Goal: Task Accomplishment & Management: Manage account settings

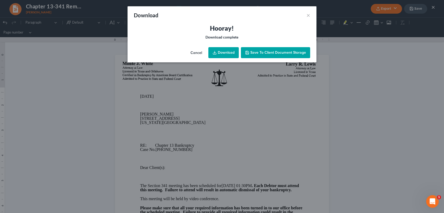
drag, startPoint x: 0, startPoint y: 0, endPoint x: 342, endPoint y: 2, distance: 342.1
click at [259, 53] on span "Save to Client Document Storage" at bounding box center [278, 52] width 56 height 4
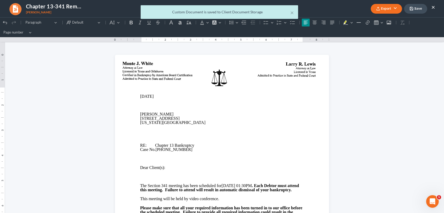
click at [412, 6] on div "× Custom Document is saved to Client Document Storage" at bounding box center [219, 13] width 444 height 16
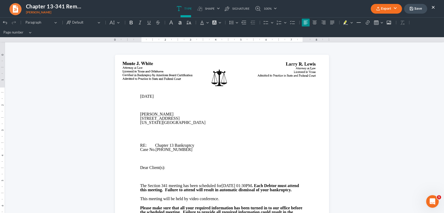
click at [434, 8] on button "×" at bounding box center [434, 7] width 4 height 6
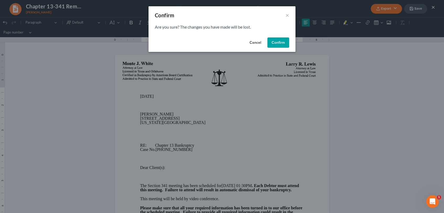
click at [280, 45] on button "Confirm" at bounding box center [279, 43] width 22 height 11
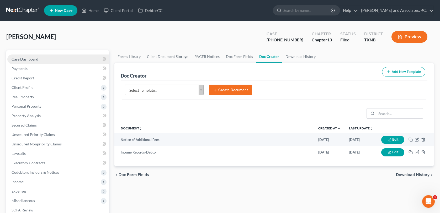
click at [39, 59] on link "Case Dashboard" at bounding box center [58, 59] width 102 height 9
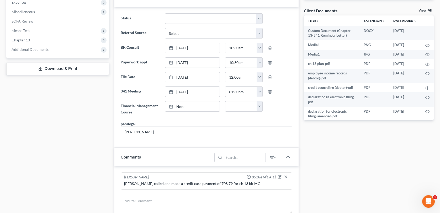
scroll to position [210, 0]
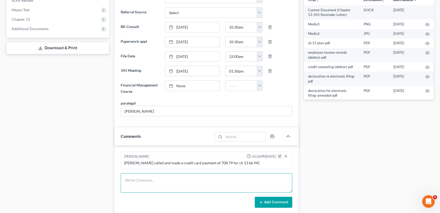
click at [146, 184] on textarea at bounding box center [206, 183] width 171 height 19
type textarea "mailed 341 reminder letter for [DATE]-MC"
click at [270, 201] on button "Add Comment" at bounding box center [274, 202] width 38 height 11
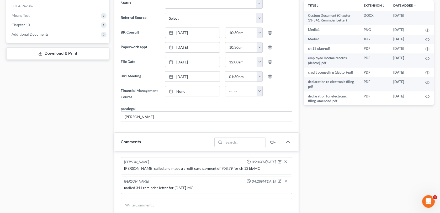
scroll to position [0, 0]
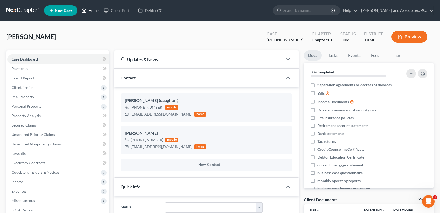
click at [98, 9] on link "Home" at bounding box center [90, 10] width 22 height 9
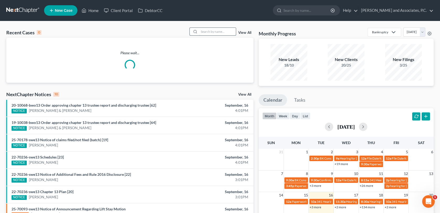
click at [207, 32] on input "search" at bounding box center [217, 32] width 37 height 8
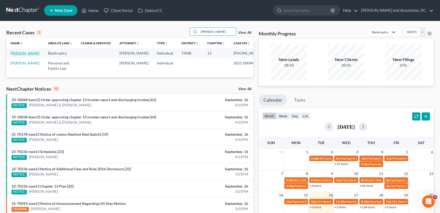
type input "[PERSON_NAME]"
click at [21, 55] on link "[PERSON_NAME]" at bounding box center [25, 53] width 29 height 4
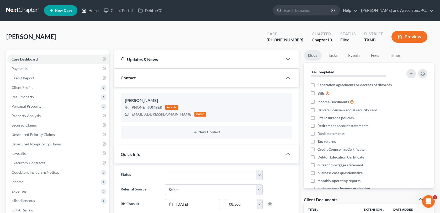
click at [95, 9] on link "Home" at bounding box center [90, 10] width 22 height 9
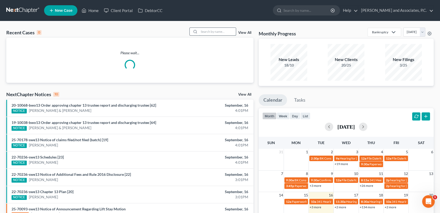
click at [203, 32] on input "search" at bounding box center [217, 32] width 37 height 8
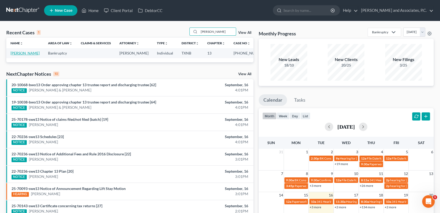
type input "[PERSON_NAME]"
click at [33, 54] on link "[PERSON_NAME]" at bounding box center [25, 53] width 29 height 4
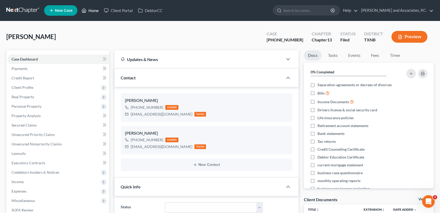
click at [94, 9] on link "Home" at bounding box center [90, 10] width 22 height 9
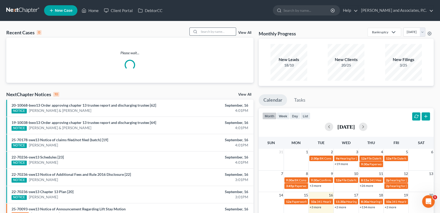
click at [205, 32] on input "search" at bounding box center [217, 32] width 37 height 8
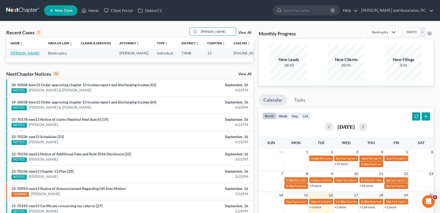
type input "[PERSON_NAME]"
click at [24, 55] on link "[PERSON_NAME]" at bounding box center [25, 53] width 29 height 4
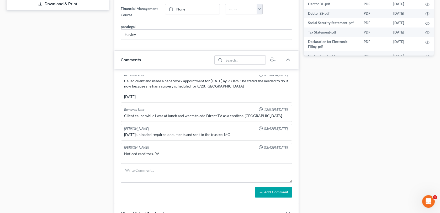
scroll to position [263, 0]
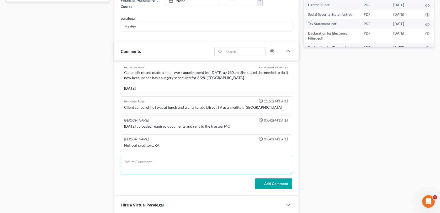
click at [127, 161] on textarea at bounding box center [206, 164] width 171 height 19
type textarea "mailed 341 reminder letter for [DATE]-MC"
click at [277, 186] on button "Add Comment" at bounding box center [274, 184] width 38 height 11
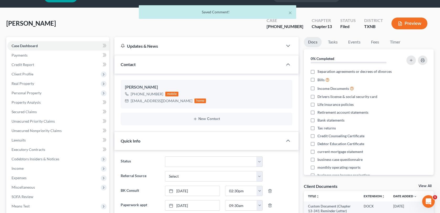
scroll to position [0, 0]
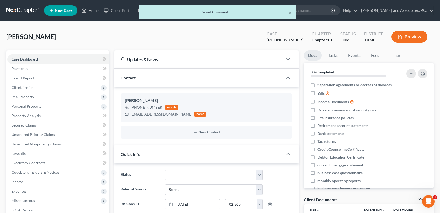
click at [92, 11] on div "× Saved Comment!" at bounding box center [217, 13] width 440 height 16
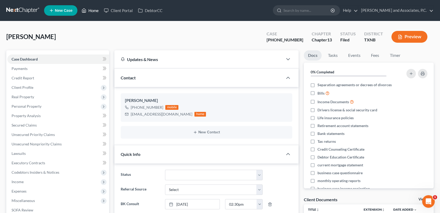
click at [93, 11] on link "Home" at bounding box center [90, 10] width 22 height 9
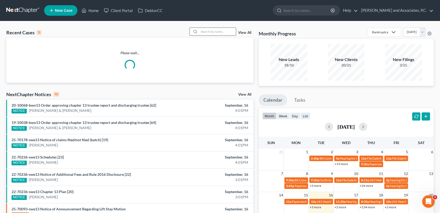
click at [206, 30] on input "search" at bounding box center [217, 32] width 37 height 8
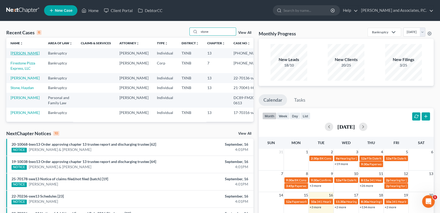
type input "stone"
click at [31, 53] on link "[PERSON_NAME]" at bounding box center [25, 53] width 29 height 4
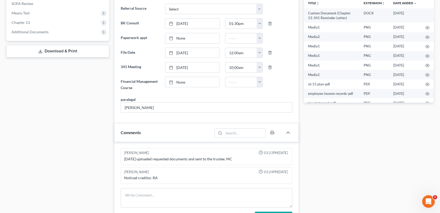
scroll to position [210, 0]
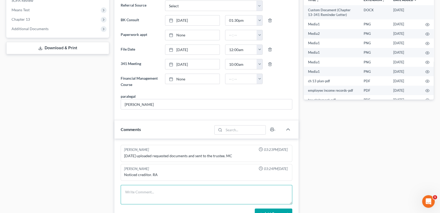
click at [158, 193] on textarea at bounding box center [206, 194] width 171 height 19
type textarea "mailed 341 reminder letter for [DATE]-MC"
click at [279, 210] on button "Add Comment" at bounding box center [274, 214] width 38 height 11
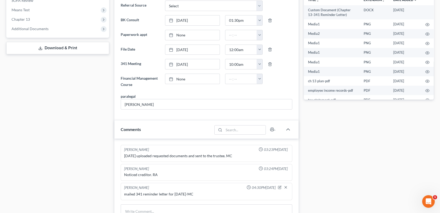
scroll to position [0, 0]
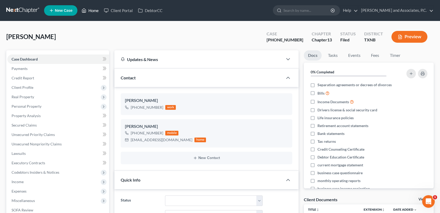
click at [98, 11] on link "Home" at bounding box center [90, 10] width 22 height 9
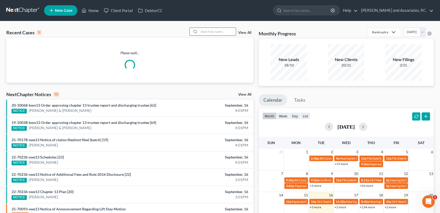
click at [204, 32] on input "search" at bounding box center [217, 32] width 37 height 8
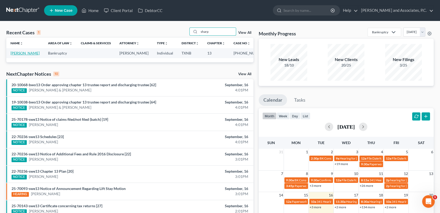
type input "sharp"
click at [33, 53] on link "[PERSON_NAME]" at bounding box center [25, 53] width 29 height 4
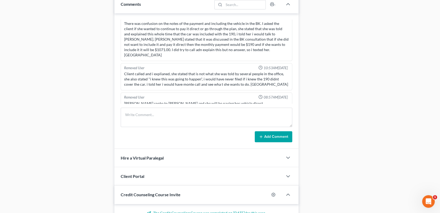
scroll to position [341, 0]
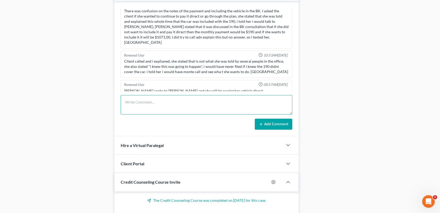
click at [179, 106] on textarea at bounding box center [206, 104] width 171 height 19
type textarea "mailed 341 reminder letter for [DATE]-MC"
click at [274, 126] on button "Add Comment" at bounding box center [274, 124] width 38 height 11
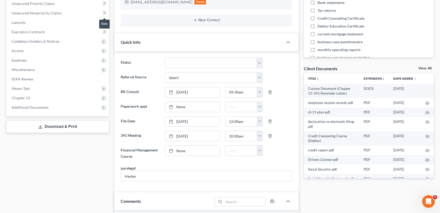
scroll to position [0, 0]
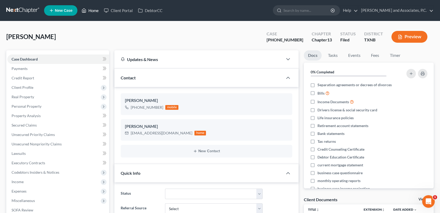
click at [98, 9] on link "Home" at bounding box center [90, 10] width 22 height 9
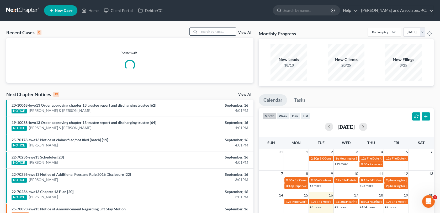
click at [206, 33] on input "search" at bounding box center [217, 32] width 37 height 8
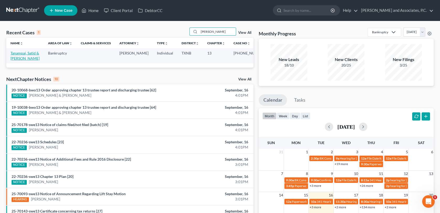
type input "[PERSON_NAME]"
click at [17, 55] on link "Tanampai, Satid & [PERSON_NAME]" at bounding box center [25, 56] width 29 height 10
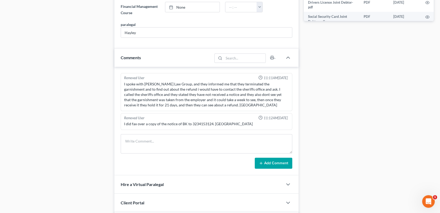
scroll to position [315, 0]
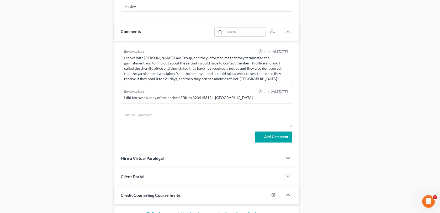
click at [175, 117] on textarea at bounding box center [206, 117] width 171 height 19
type textarea "mailed 341 reminder letter for [DATE]-MC"
click at [272, 134] on button "Add Comment" at bounding box center [274, 137] width 38 height 11
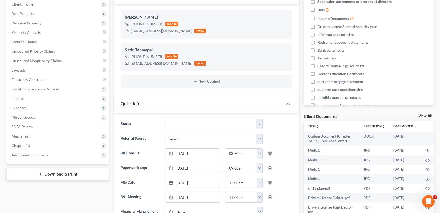
scroll to position [0, 0]
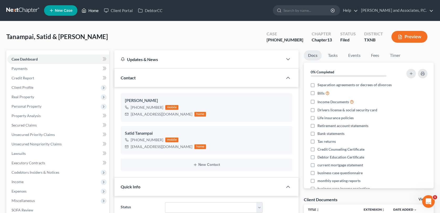
click at [96, 10] on link "Home" at bounding box center [90, 10] width 22 height 9
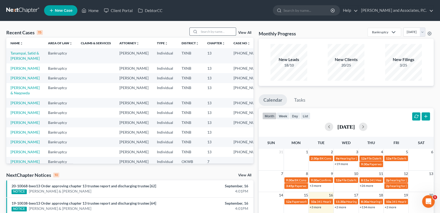
click at [221, 33] on input "search" at bounding box center [217, 32] width 37 height 8
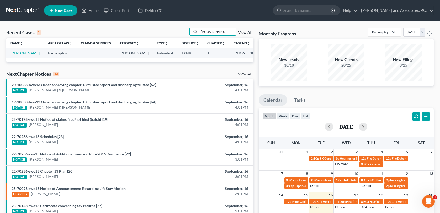
type input "[PERSON_NAME]"
click at [27, 53] on link "[PERSON_NAME]" at bounding box center [25, 53] width 29 height 4
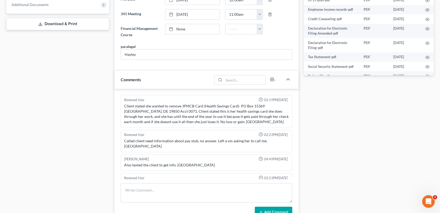
scroll to position [236, 0]
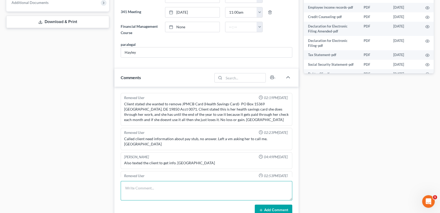
click at [128, 185] on textarea at bounding box center [206, 190] width 171 height 19
type textarea "mailed 341 reminder letter for [DATE]-MC"
click at [270, 208] on button "Add Comment" at bounding box center [274, 210] width 38 height 11
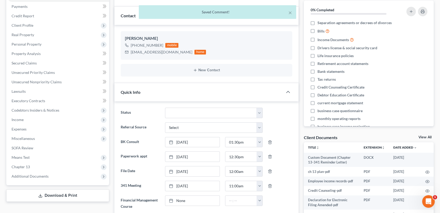
scroll to position [0, 0]
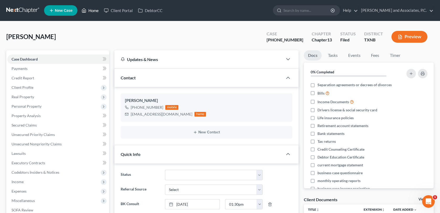
click at [92, 11] on link "Home" at bounding box center [90, 10] width 22 height 9
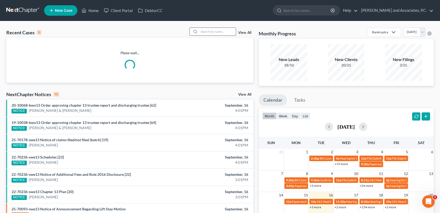
click at [201, 30] on input "search" at bounding box center [217, 32] width 37 height 8
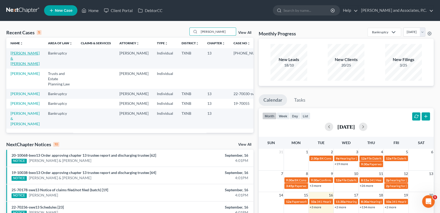
type input "[PERSON_NAME]"
click at [13, 57] on link "[PERSON_NAME] & [PERSON_NAME]" at bounding box center [25, 58] width 29 height 15
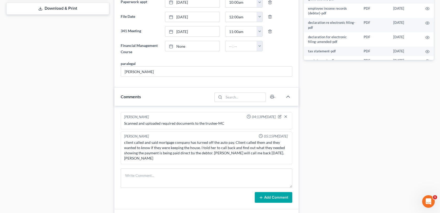
scroll to position [263, 0]
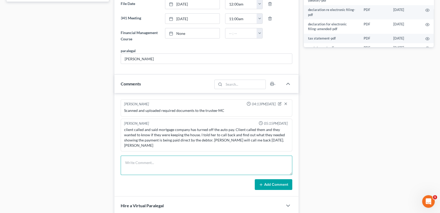
click at [125, 161] on textarea at bounding box center [206, 165] width 171 height 19
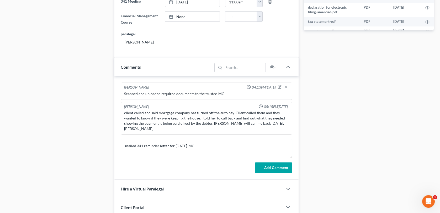
scroll to position [289, 0]
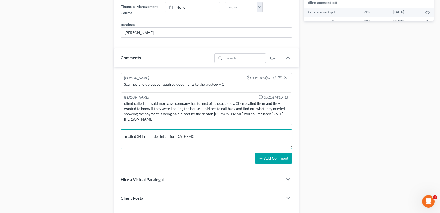
type textarea "mailed 341 reminder letter for [DATE]-MC"
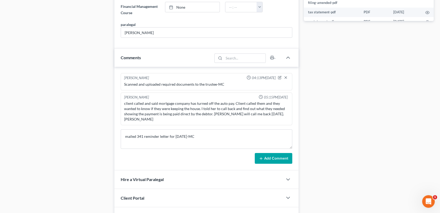
click at [262, 157] on icon at bounding box center [261, 159] width 4 height 4
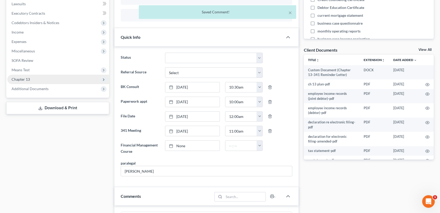
scroll to position [0, 0]
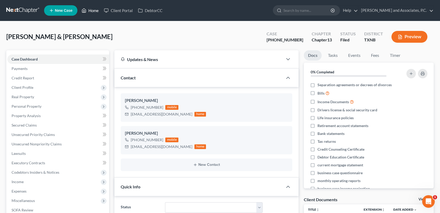
click at [94, 11] on link "Home" at bounding box center [90, 10] width 22 height 9
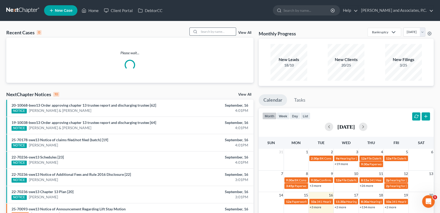
click at [212, 31] on input "search" at bounding box center [217, 32] width 37 height 8
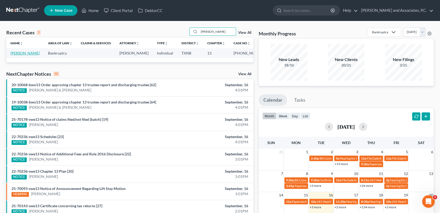
type input "[PERSON_NAME]"
click at [21, 54] on link "[PERSON_NAME]" at bounding box center [25, 53] width 29 height 4
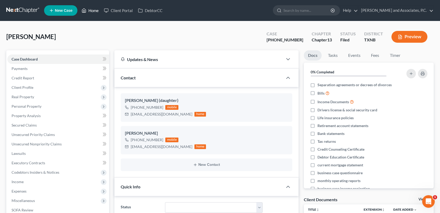
click at [94, 12] on link "Home" at bounding box center [90, 10] width 22 height 9
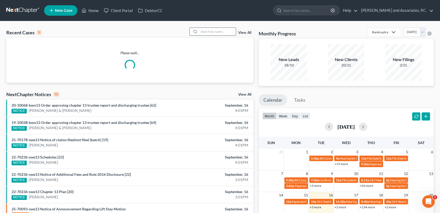
click at [204, 31] on input "search" at bounding box center [217, 32] width 37 height 8
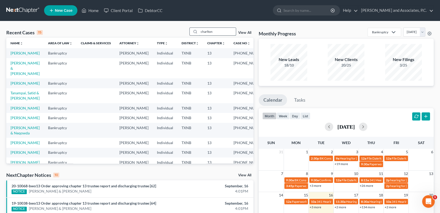
type input "charlton"
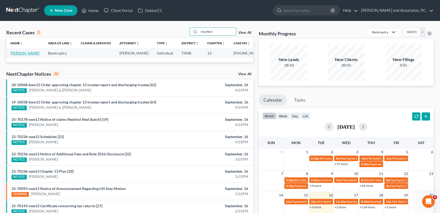
click at [19, 54] on link "[PERSON_NAME]" at bounding box center [25, 53] width 29 height 4
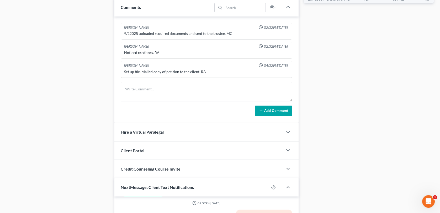
scroll to position [295, 0]
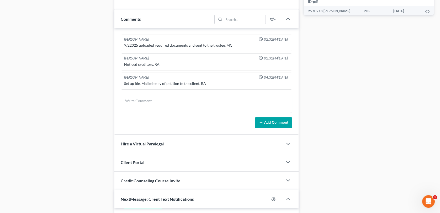
click at [124, 104] on textarea at bounding box center [206, 103] width 171 height 19
type textarea "mailed 341 reminder letter for [DATE]-MC"
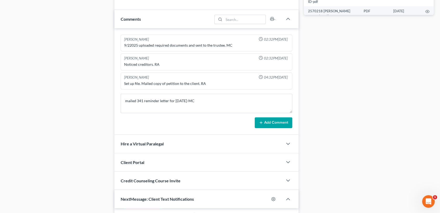
click at [264, 122] on button "Add Comment" at bounding box center [274, 123] width 38 height 11
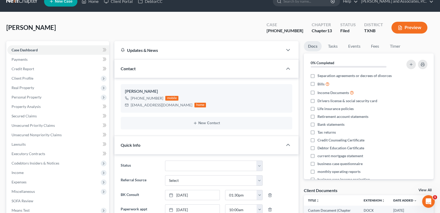
scroll to position [0, 0]
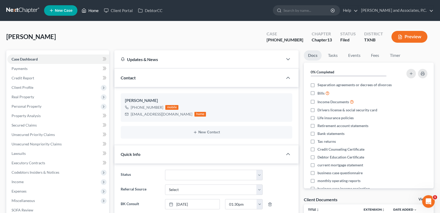
click at [95, 11] on link "Home" at bounding box center [90, 10] width 22 height 9
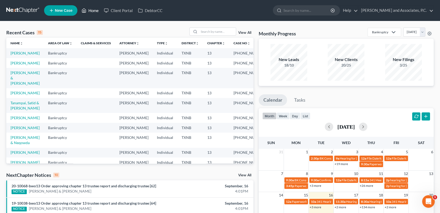
click at [79, 6] on link "Home" at bounding box center [90, 10] width 22 height 9
click at [212, 33] on input "search" at bounding box center [217, 32] width 37 height 8
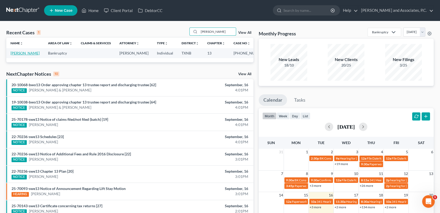
type input "[PERSON_NAME]"
click at [29, 54] on link "[PERSON_NAME]" at bounding box center [25, 53] width 29 height 4
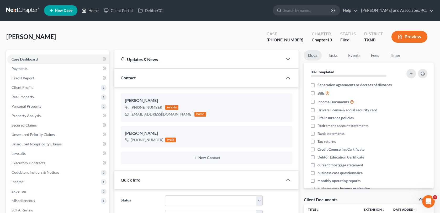
click at [99, 10] on link "Home" at bounding box center [90, 10] width 22 height 9
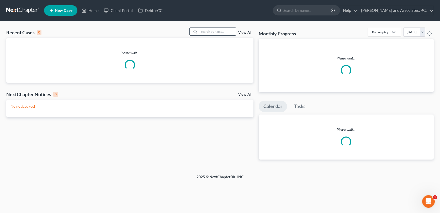
click at [216, 29] on input "search" at bounding box center [217, 32] width 37 height 8
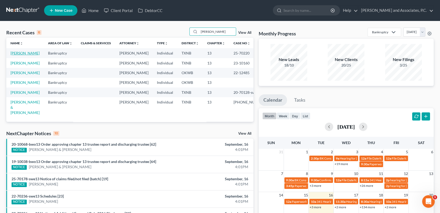
type input "[PERSON_NAME]"
click at [28, 55] on link "[PERSON_NAME]" at bounding box center [25, 53] width 29 height 4
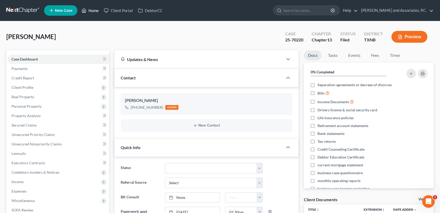
click at [95, 12] on link "Home" at bounding box center [90, 10] width 22 height 9
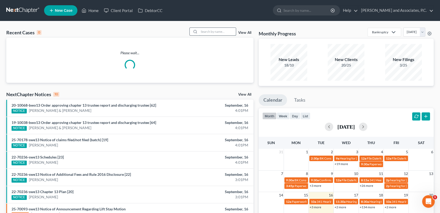
click at [212, 30] on input "search" at bounding box center [217, 32] width 37 height 8
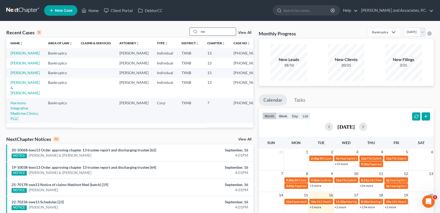
type input "m"
type input "pool"
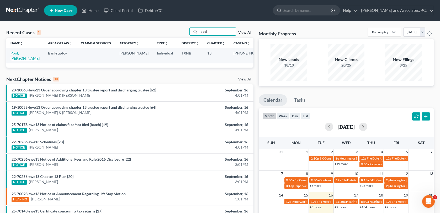
click at [16, 53] on link "Pool, [PERSON_NAME]" at bounding box center [25, 56] width 29 height 10
select select "1"
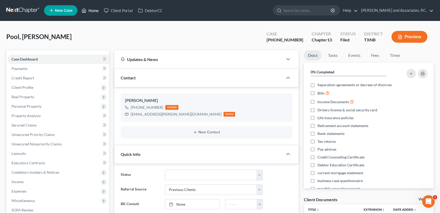
drag, startPoint x: 96, startPoint y: 10, endPoint x: 233, endPoint y: 14, distance: 136.4
click at [96, 10] on link "Home" at bounding box center [90, 10] width 22 height 9
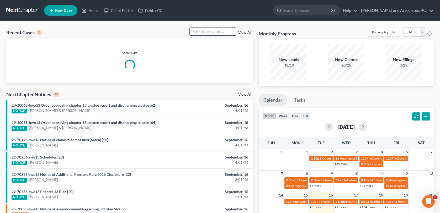
click at [210, 29] on input "search" at bounding box center [217, 32] width 37 height 8
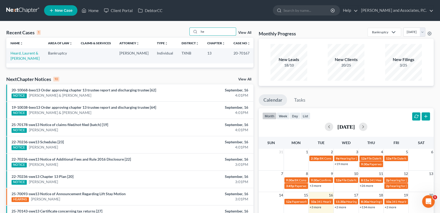
type input "h"
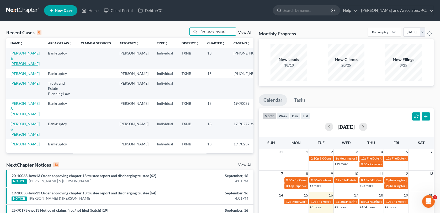
type input "[PERSON_NAME]"
click at [17, 60] on link "[PERSON_NAME] & [PERSON_NAME]" at bounding box center [25, 58] width 29 height 15
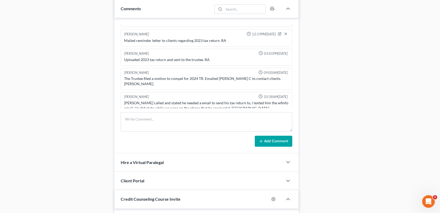
scroll to position [341, 0]
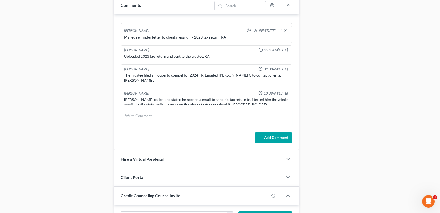
click at [136, 114] on textarea at bounding box center [206, 118] width 171 height 19
type textarea "scanned and uploaded 2024TR to the trustee-MC"
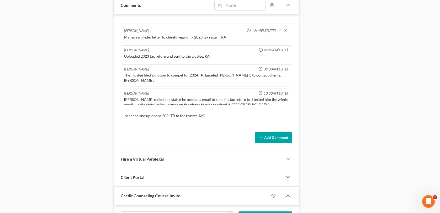
click at [260, 136] on icon at bounding box center [261, 138] width 4 height 4
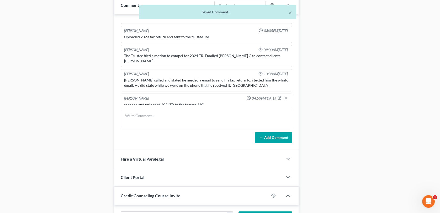
scroll to position [0, 0]
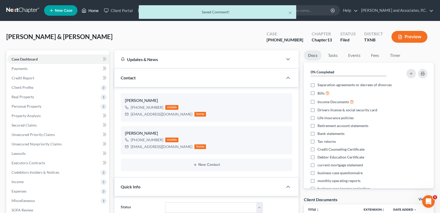
drag, startPoint x: 95, startPoint y: 9, endPoint x: 127, endPoint y: 20, distance: 34.5
click at [95, 9] on link "Home" at bounding box center [90, 10] width 22 height 9
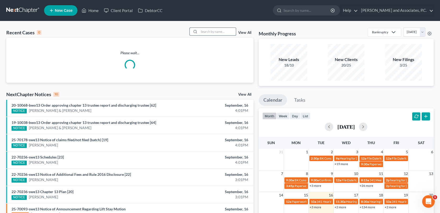
click at [201, 31] on input "search" at bounding box center [217, 32] width 37 height 8
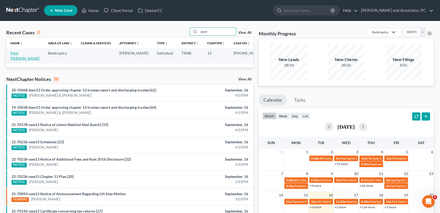
type input "pool"
click at [28, 53] on link "Pool, [PERSON_NAME]" at bounding box center [25, 56] width 29 height 10
select select "1"
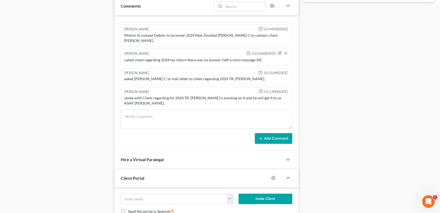
scroll to position [341, 0]
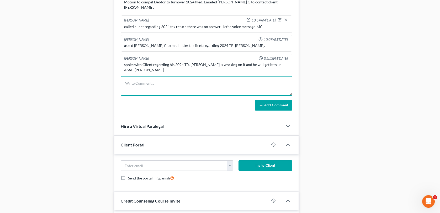
click at [128, 88] on textarea at bounding box center [206, 85] width 171 height 19
type textarea "Scanned and uploaded 2024 TR to the trustee-MC"
click at [284, 104] on button "Add Comment" at bounding box center [274, 105] width 38 height 11
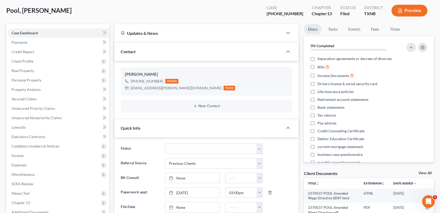
scroll to position [0, 0]
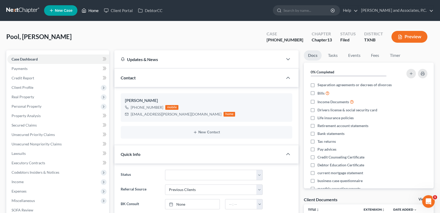
drag, startPoint x: 94, startPoint y: 11, endPoint x: 184, endPoint y: 19, distance: 90.4
click at [94, 11] on link "Home" at bounding box center [90, 10] width 22 height 9
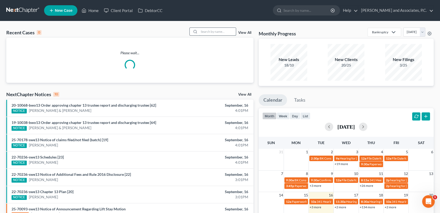
click at [204, 31] on input "search" at bounding box center [217, 32] width 37 height 8
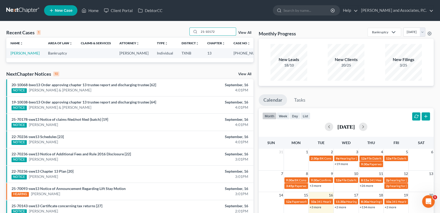
drag, startPoint x: 217, startPoint y: 30, endPoint x: 179, endPoint y: 38, distance: 38.4
click at [179, 38] on div "Recent Cases 1 21-10172 View All Name unfold_more expand_more expand_less Area …" at bounding box center [129, 45] width 247 height 35
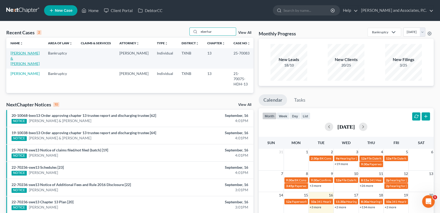
type input "eberhar"
click at [13, 53] on link "[PERSON_NAME] & [PERSON_NAME]" at bounding box center [25, 58] width 29 height 15
select select "1"
